Goal: Find specific page/section: Find specific page/section

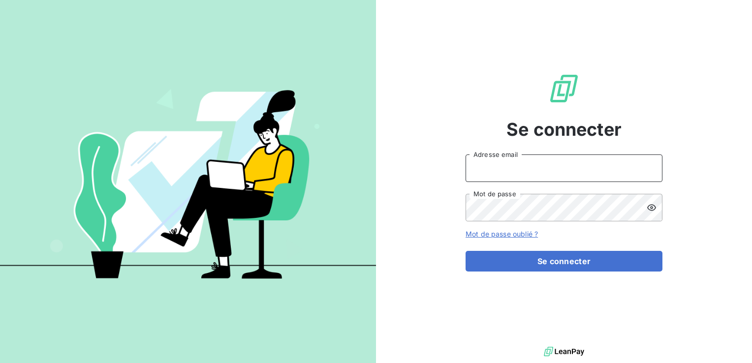
click at [512, 165] on input "Adresse email" at bounding box center [563, 168] width 197 height 28
type input "[EMAIL_ADDRESS][PERSON_NAME][DOMAIN_NAME]"
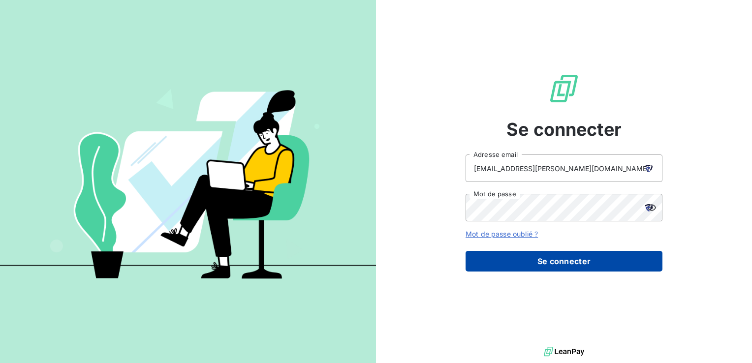
click at [576, 261] on button "Se connecter" at bounding box center [563, 261] width 197 height 21
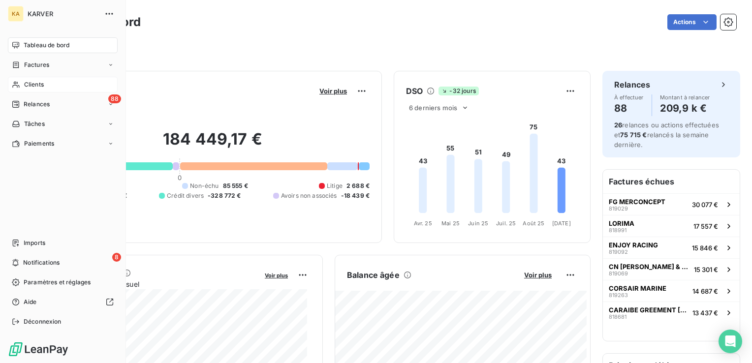
click at [30, 88] on span "Clients" at bounding box center [34, 84] width 20 height 9
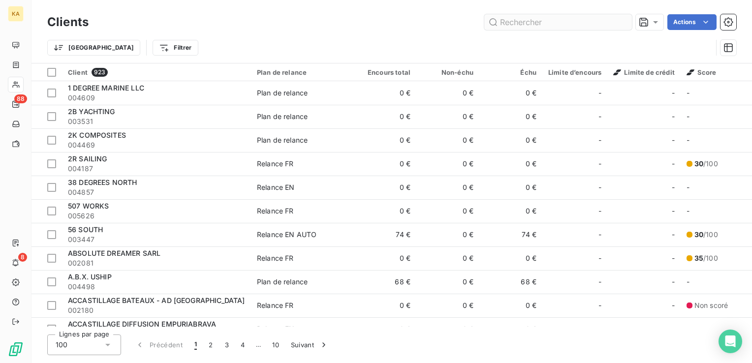
click at [536, 21] on input "text" at bounding box center [558, 22] width 148 height 16
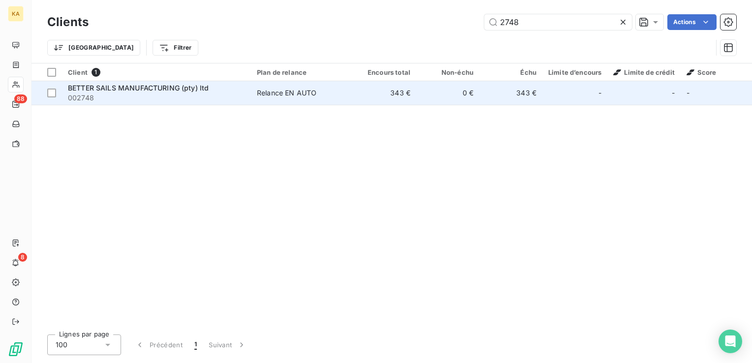
type input "2748"
click at [302, 93] on div "Relance EN AUTO" at bounding box center [287, 93] width 60 height 10
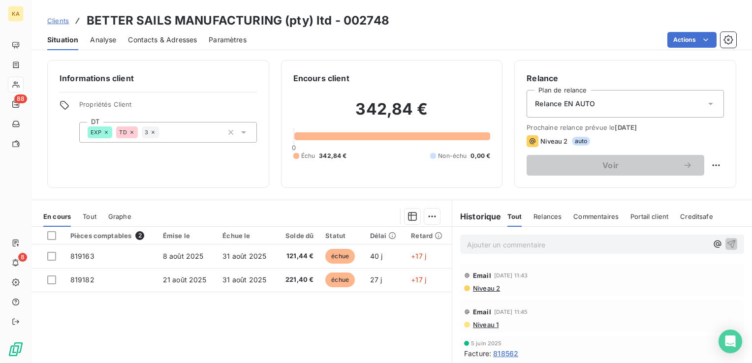
click at [485, 286] on span "Niveau 2" at bounding box center [486, 288] width 28 height 8
